Goal: Task Accomplishment & Management: Manage account settings

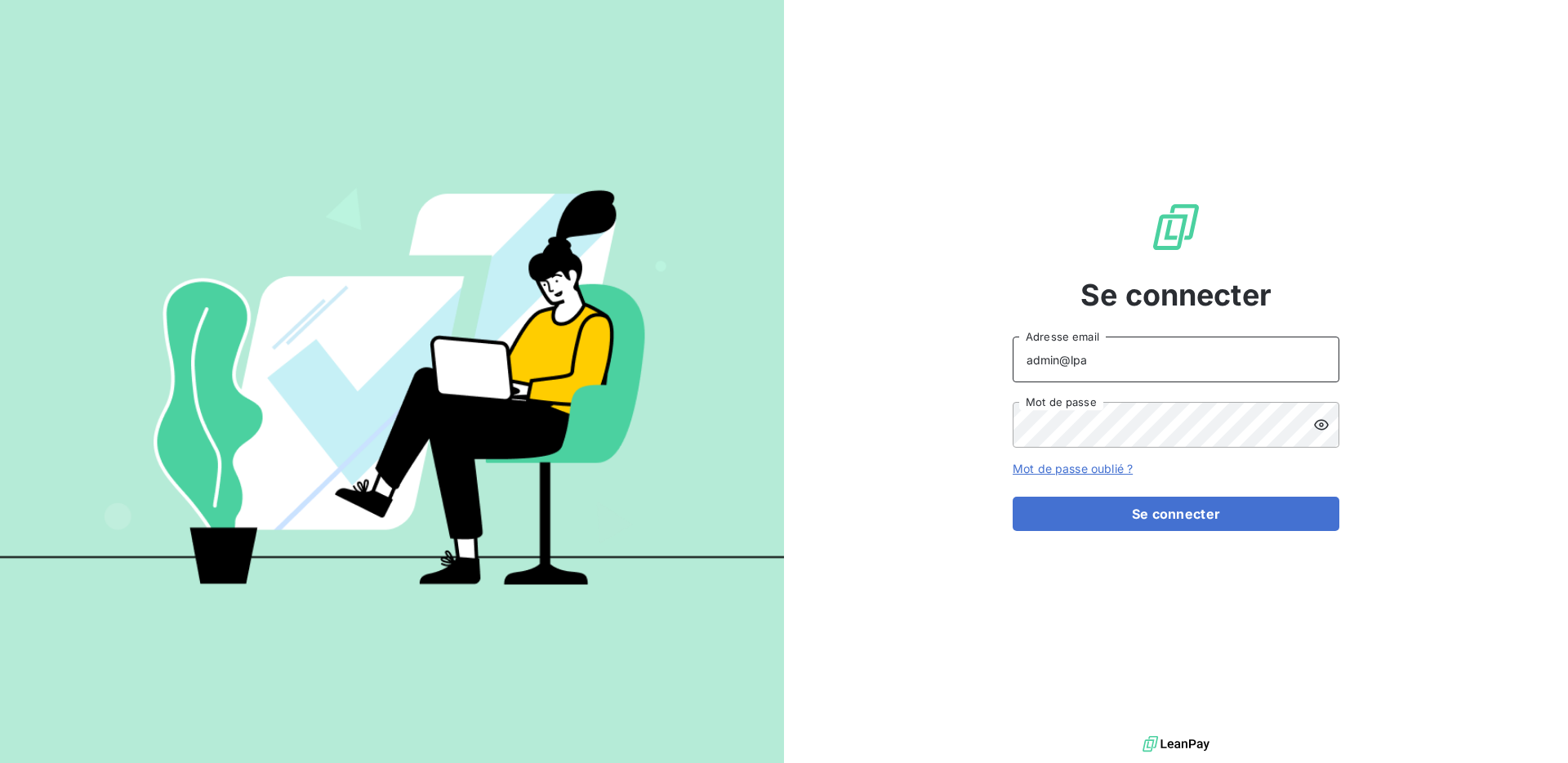
click at [1099, 367] on input "admin@lpa" at bounding box center [1176, 359] width 327 height 45
type input "admin@adhapmulhouse"
click at [1154, 520] on button "Se connecter" at bounding box center [1176, 514] width 327 height 35
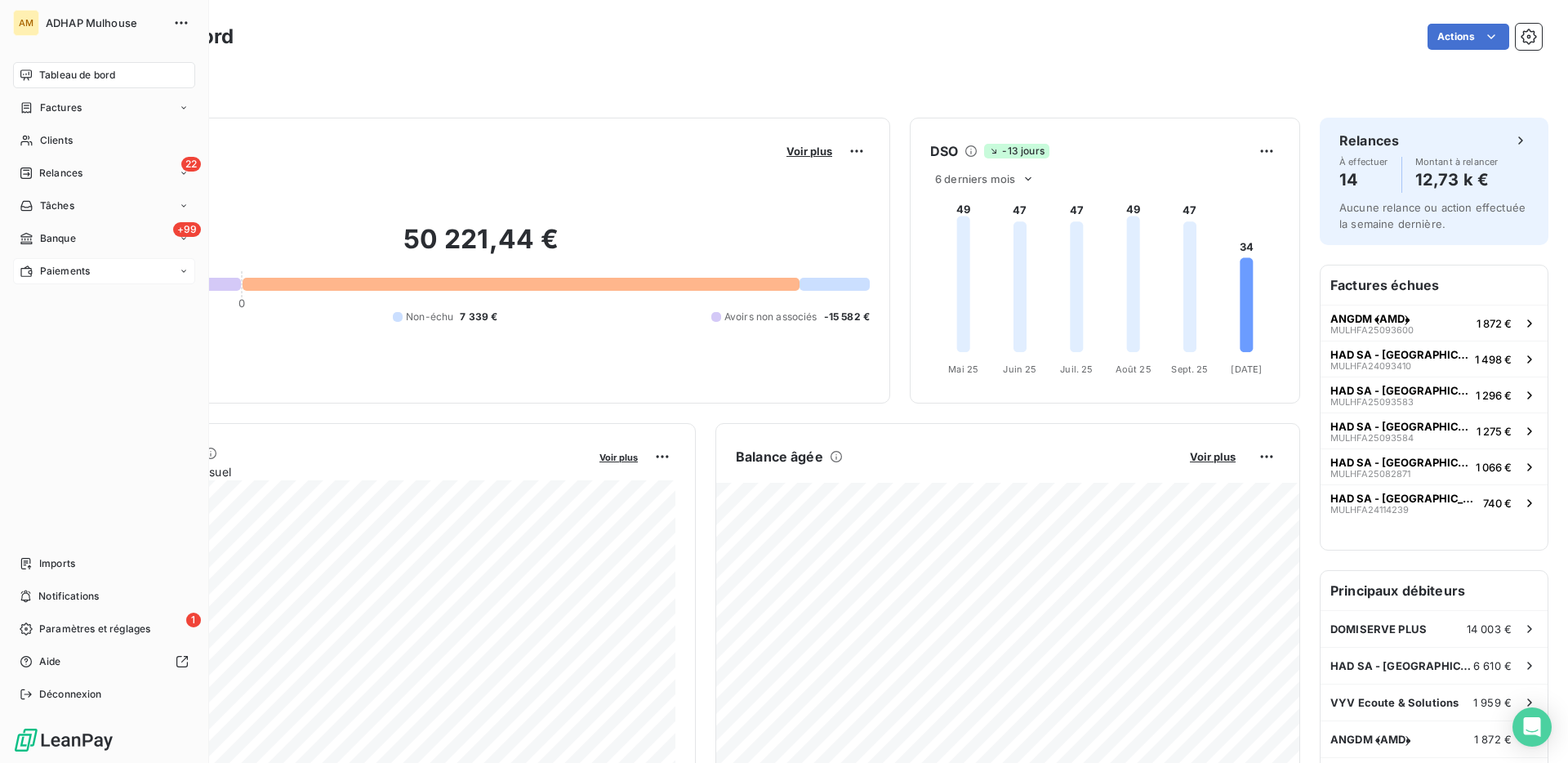
click at [126, 276] on div "Paiements" at bounding box center [104, 271] width 182 height 26
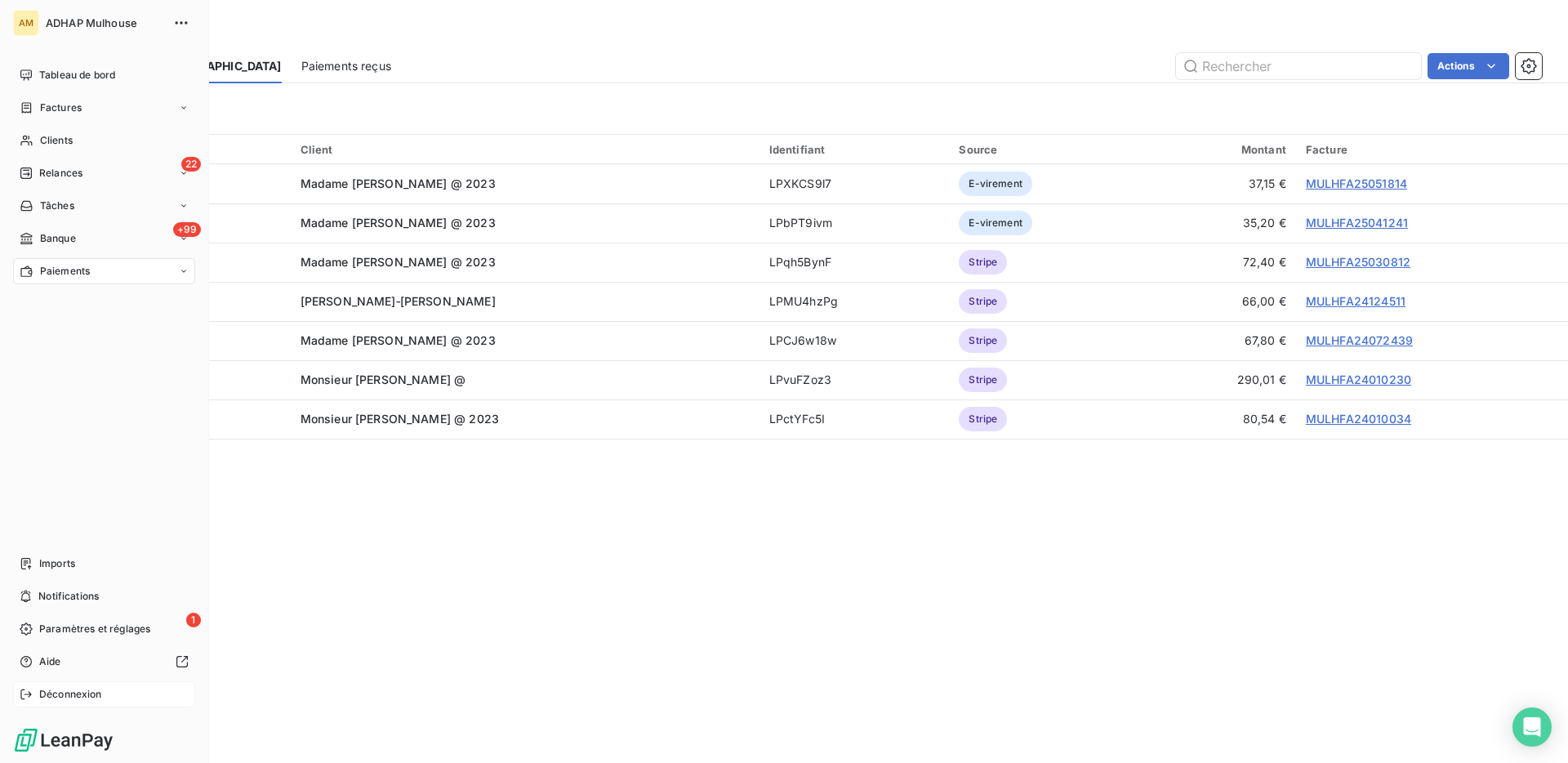
click at [55, 689] on span "Déconnexion" at bounding box center [70, 694] width 63 height 15
